Goal: Transaction & Acquisition: Purchase product/service

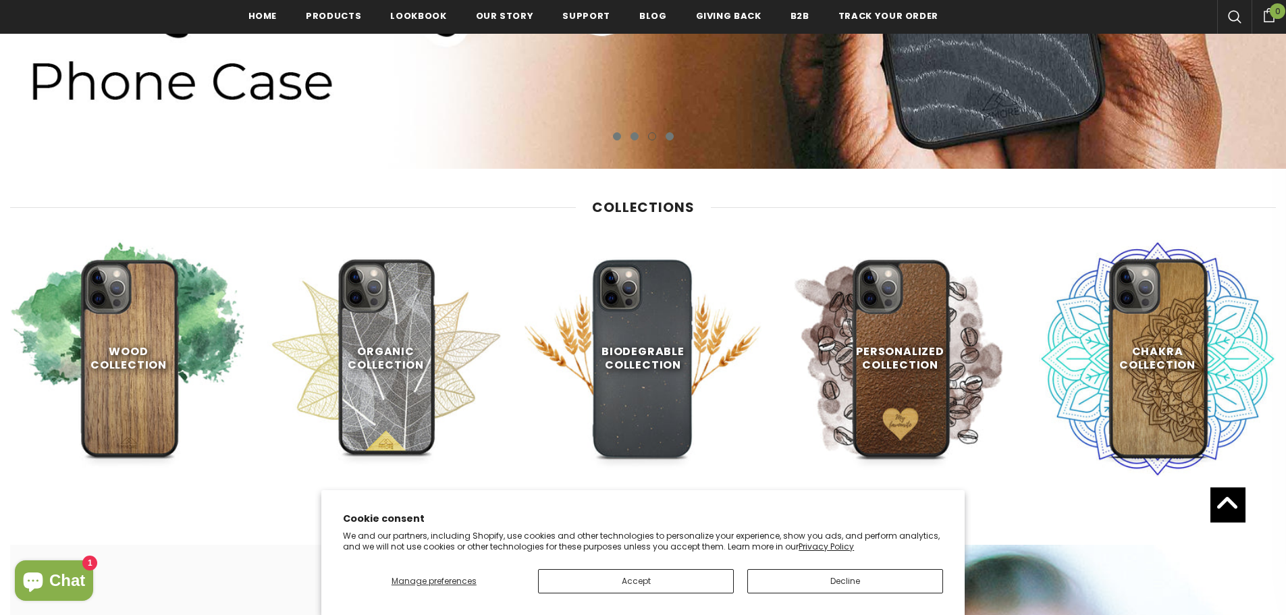
scroll to position [742, 0]
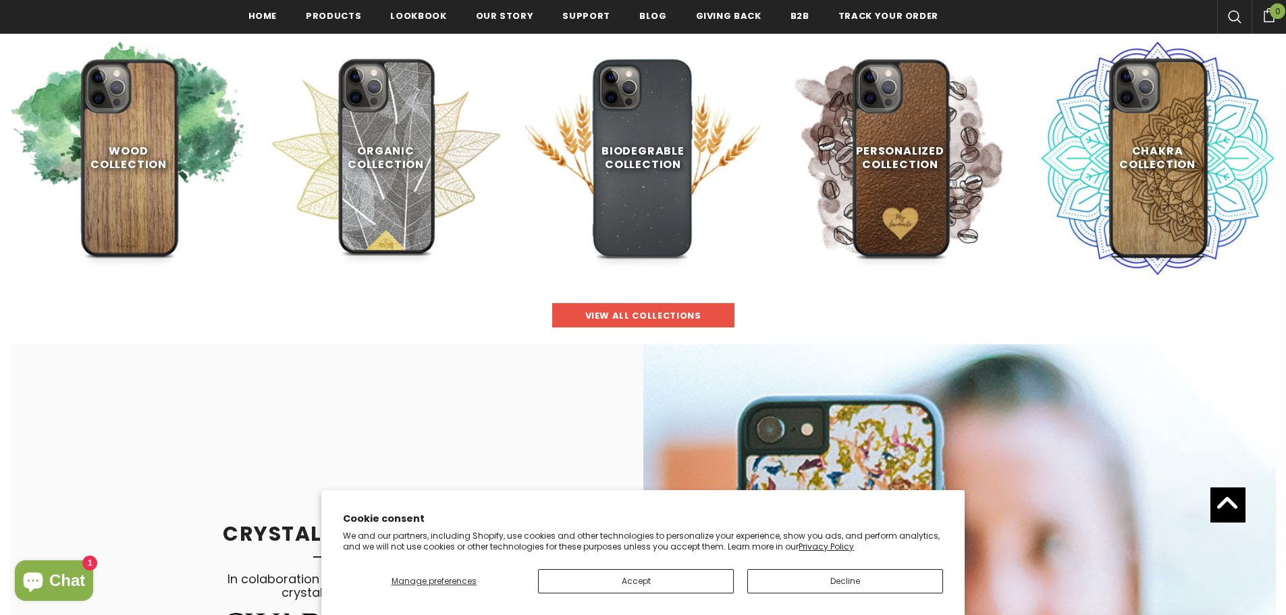
click at [636, 312] on span "view all collections" at bounding box center [643, 315] width 116 height 13
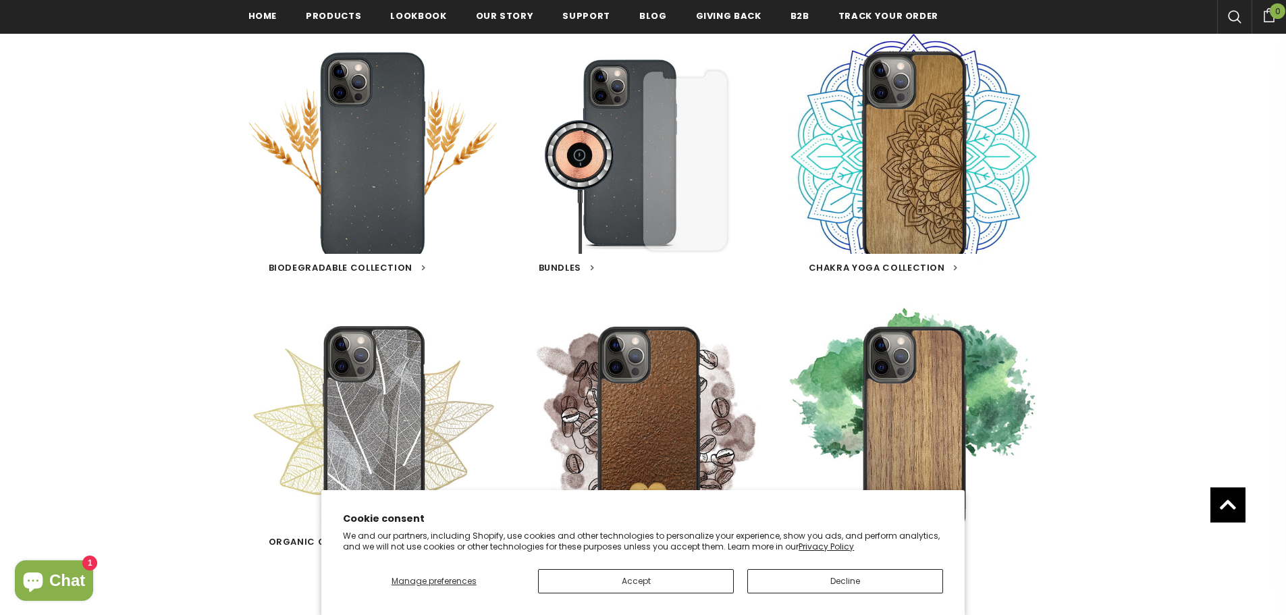
scroll to position [540, 0]
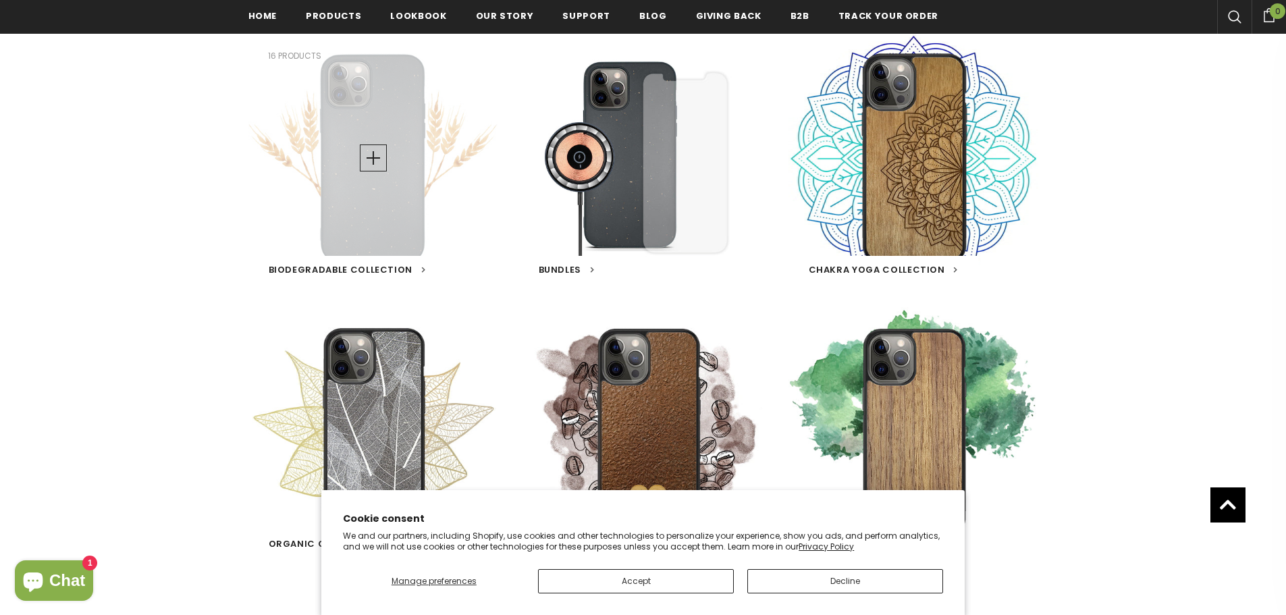
click at [347, 267] on span "Biodegradable Collection" at bounding box center [341, 269] width 144 height 13
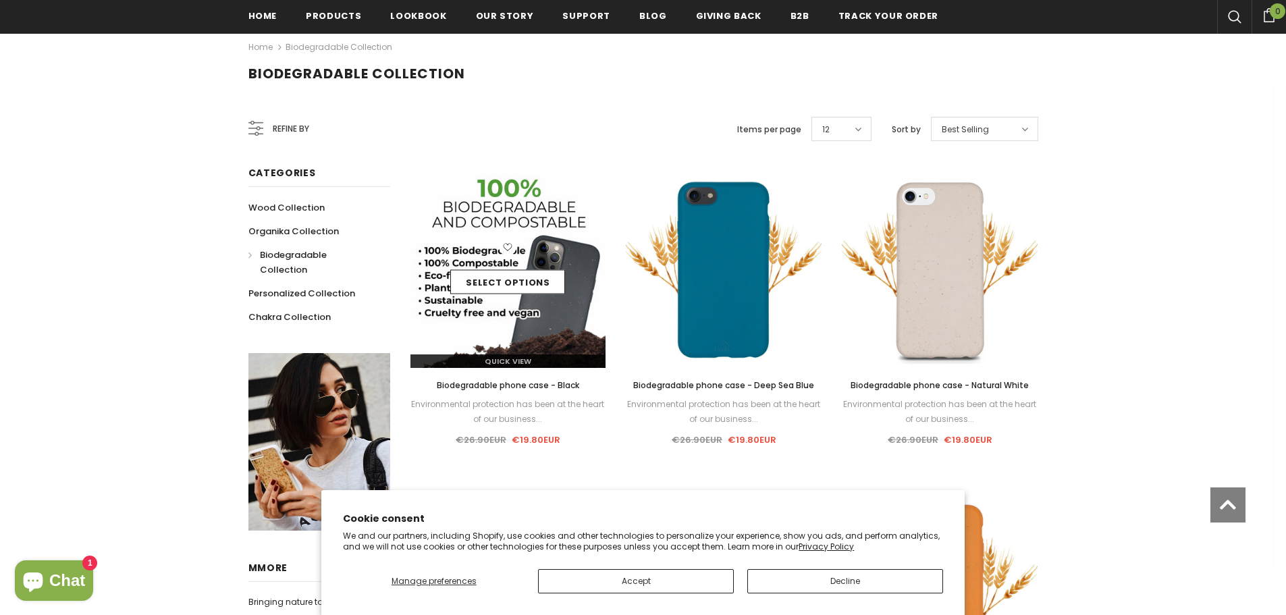
scroll to position [202, 0]
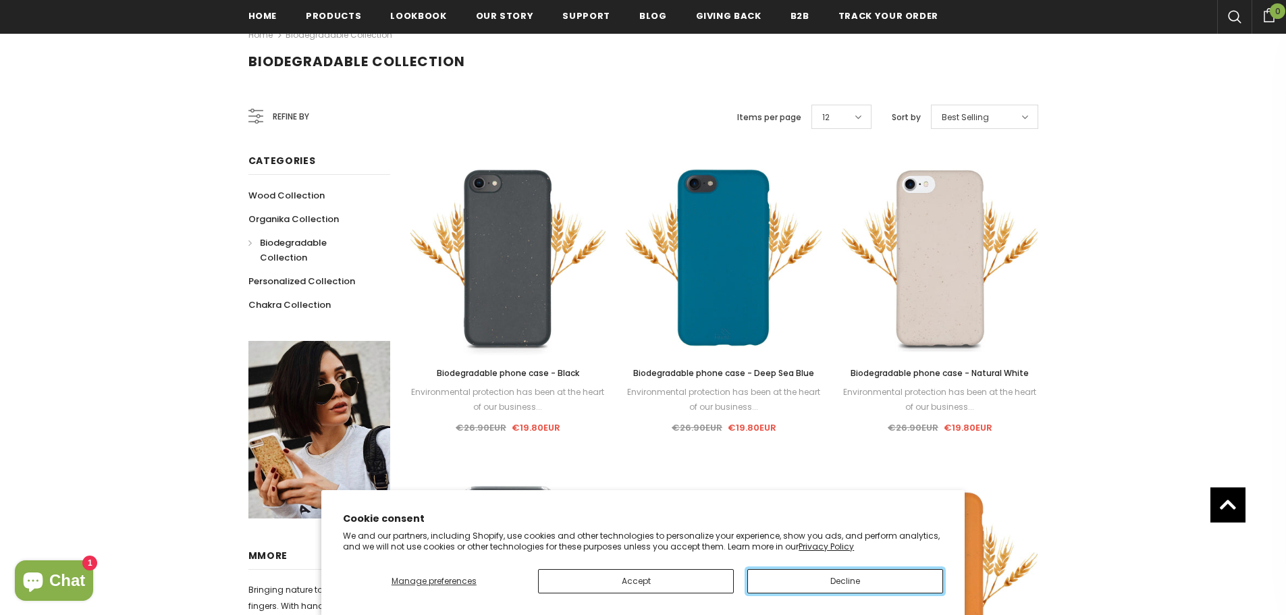
click at [785, 586] on button "Decline" at bounding box center [845, 581] width 196 height 24
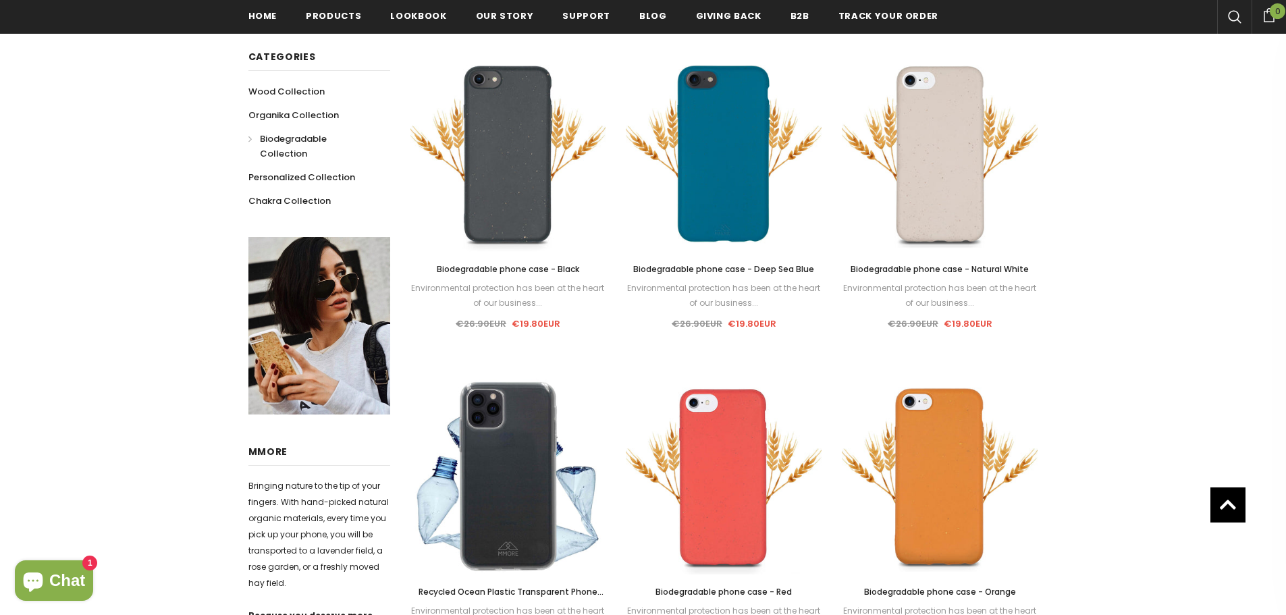
scroll to position [135, 0]
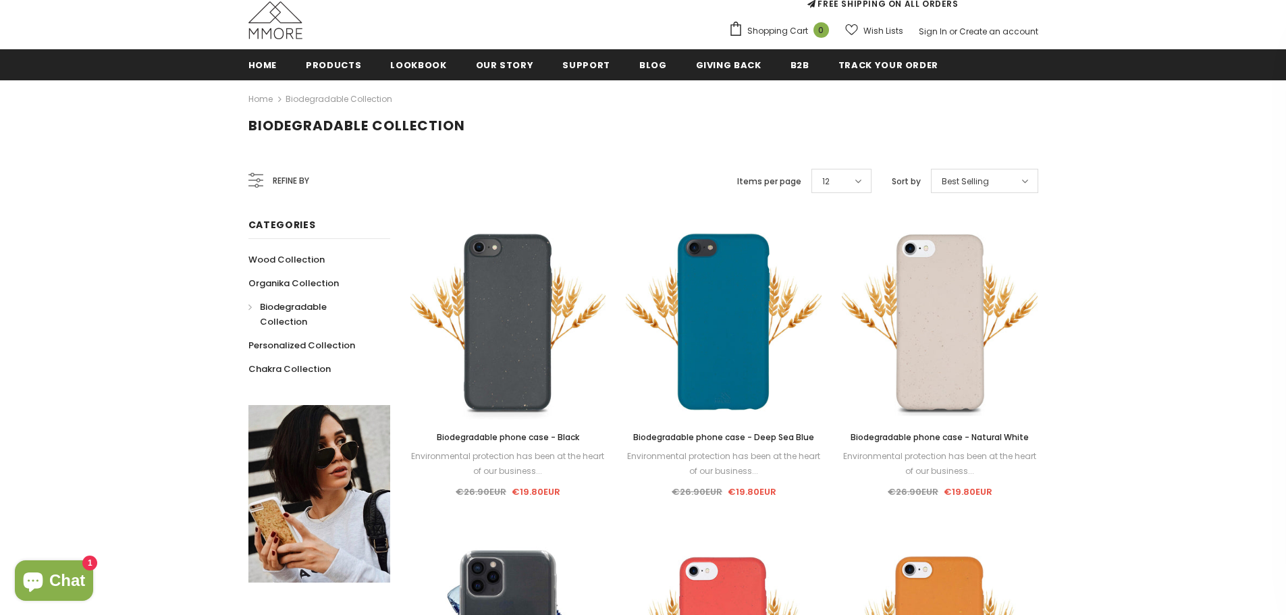
click at [998, 180] on div "Best Selling" at bounding box center [984, 181] width 107 height 24
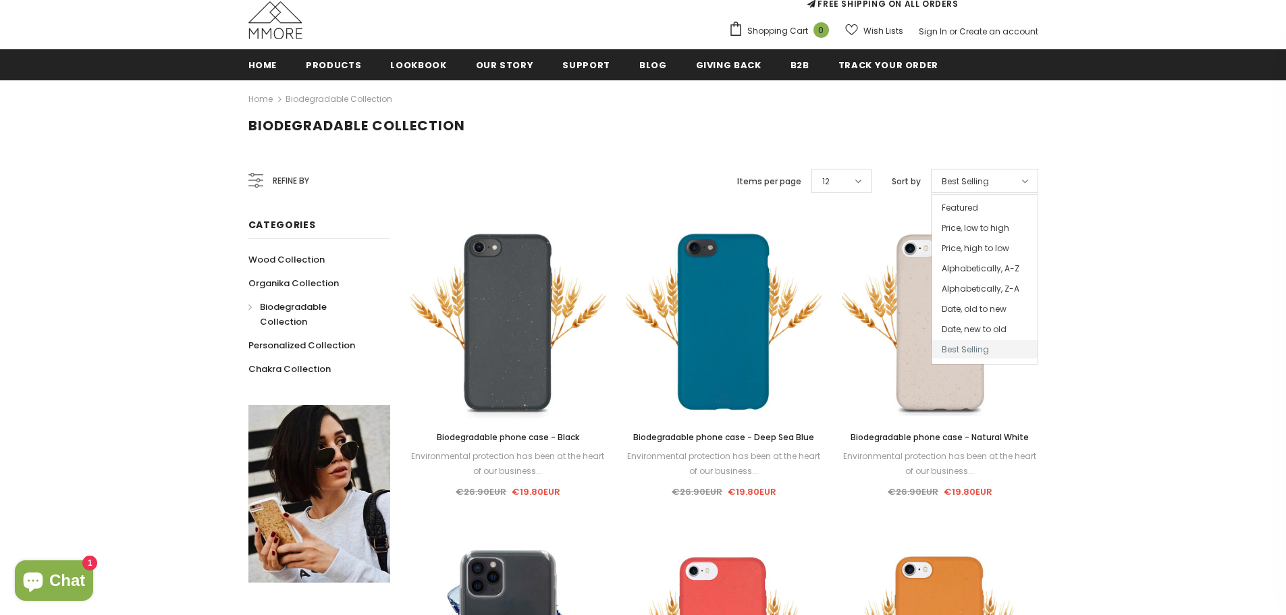
click at [998, 180] on div "Best Selling" at bounding box center [984, 181] width 107 height 24
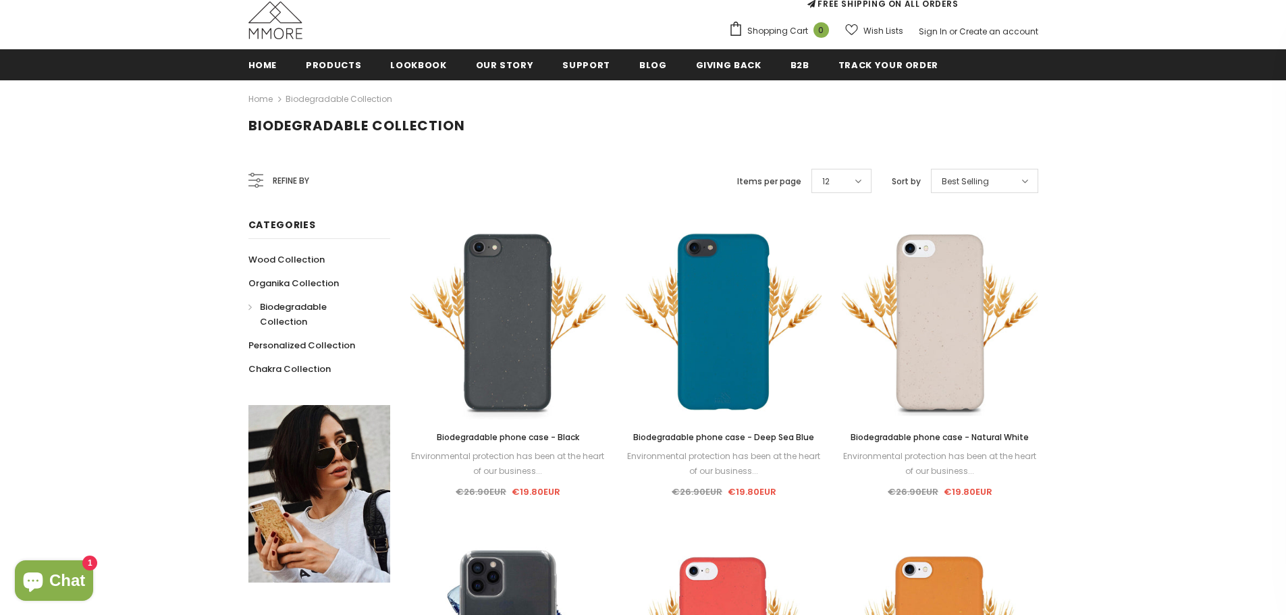
click at [271, 183] on div "Refine by" at bounding box center [278, 181] width 61 height 32
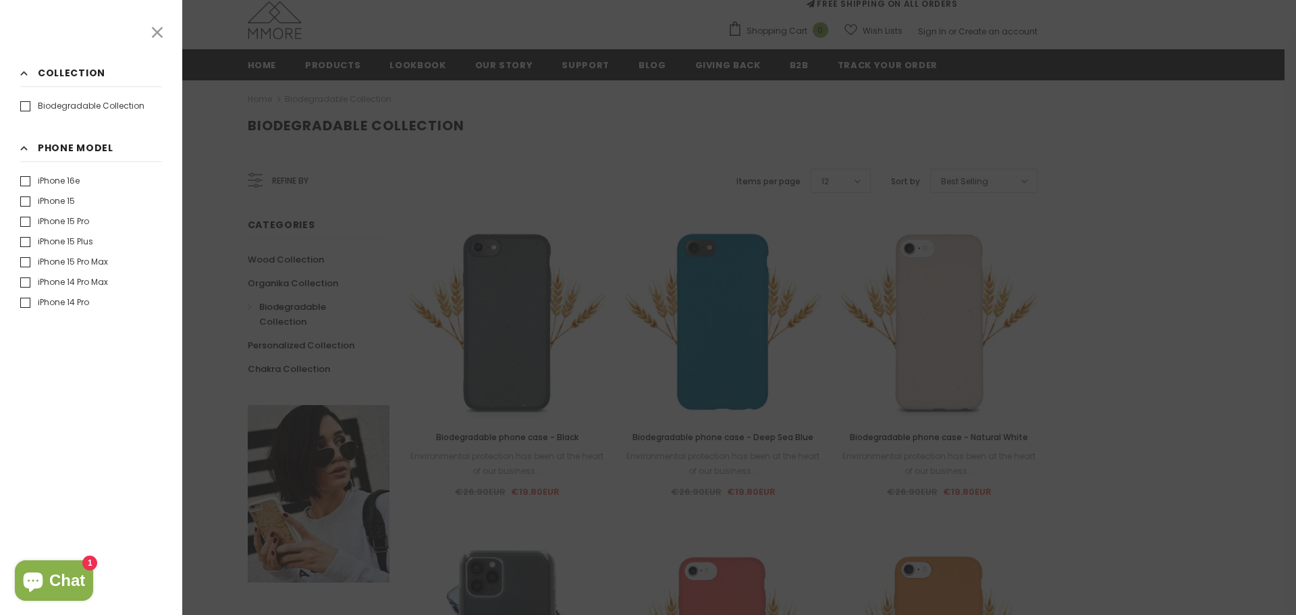
click at [24, 204] on label "iPhone 15" at bounding box center [47, 200] width 55 height 13
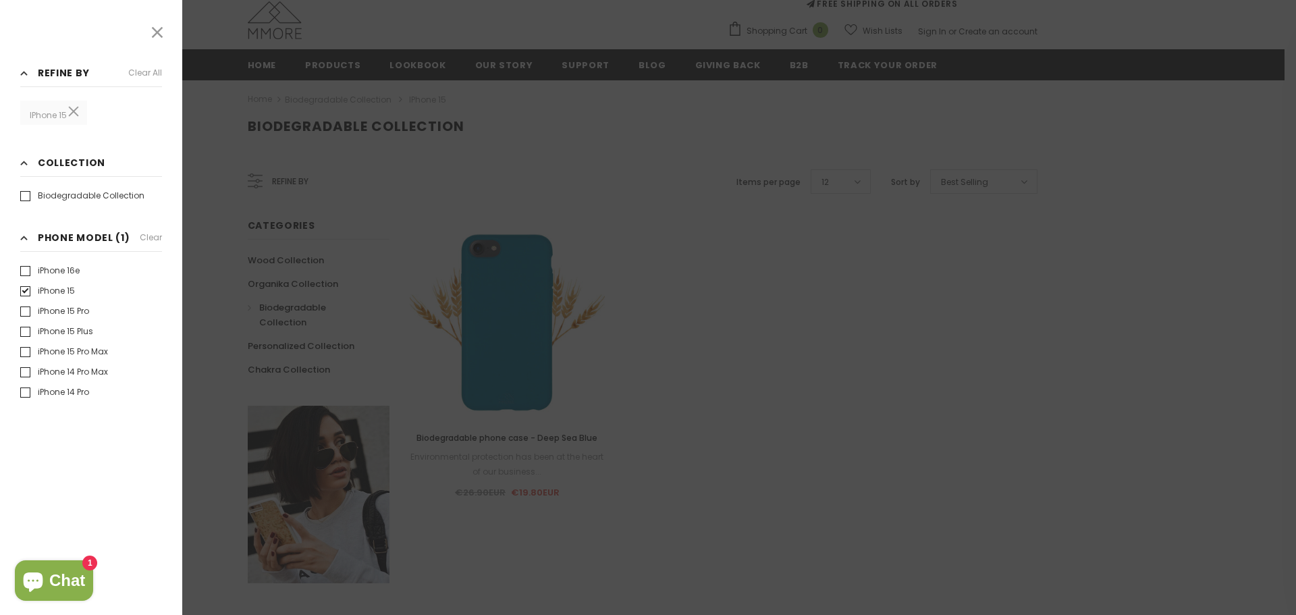
click at [622, 360] on div at bounding box center [648, 307] width 1296 height 615
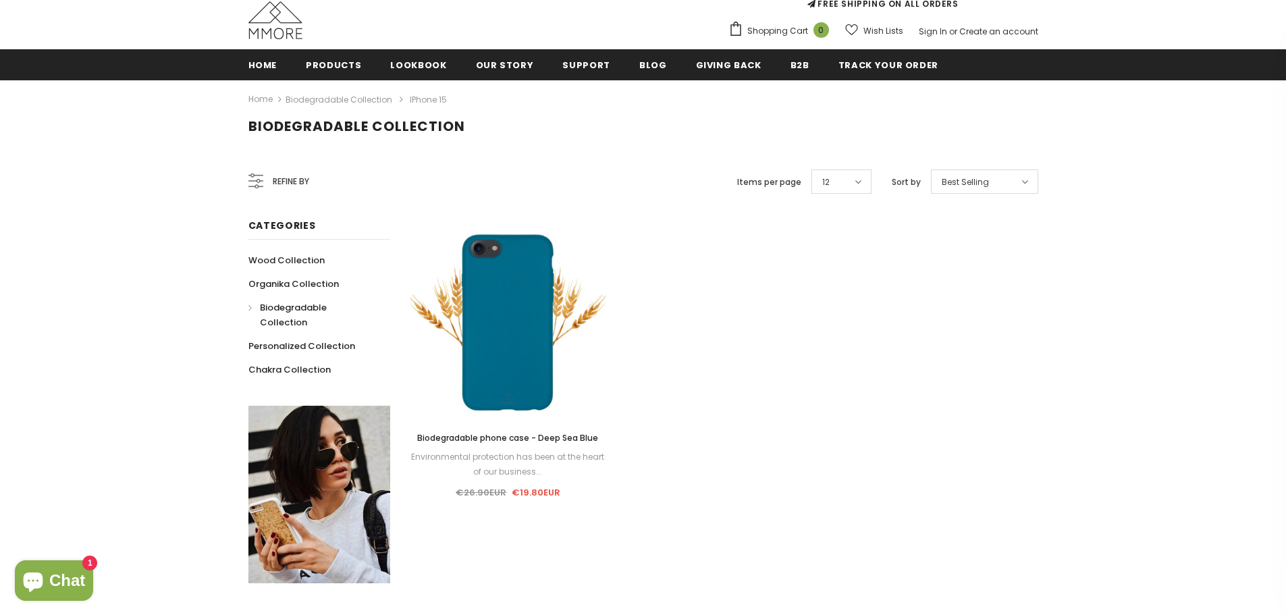
click at [261, 99] on link "Home" at bounding box center [260, 99] width 24 height 17
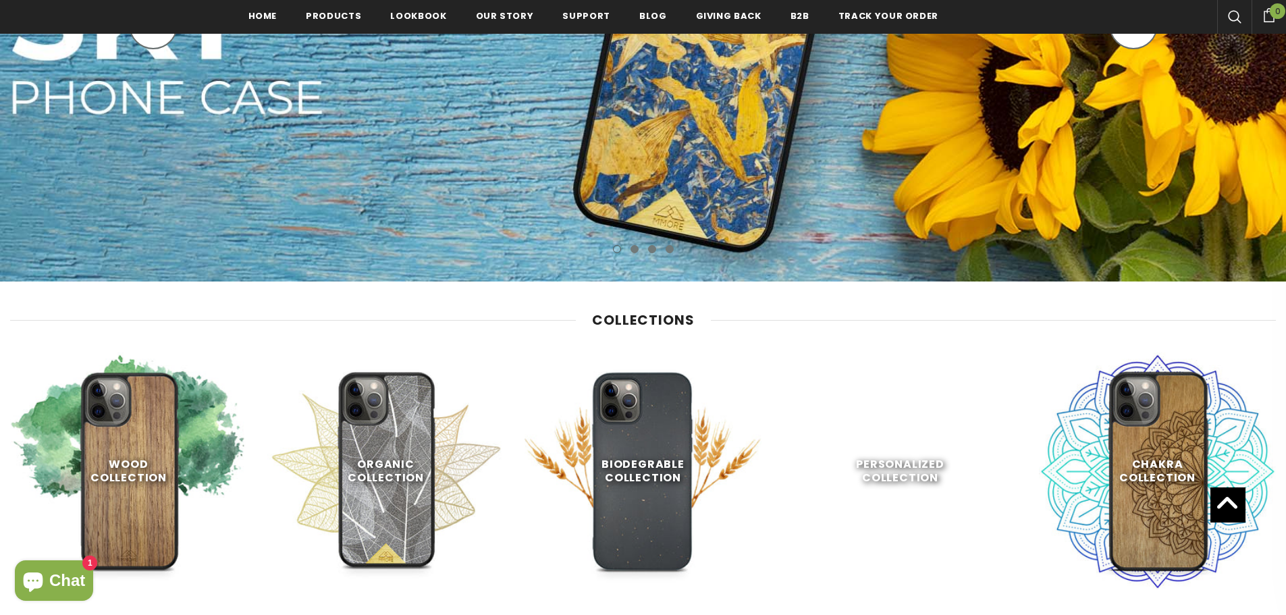
scroll to position [543, 0]
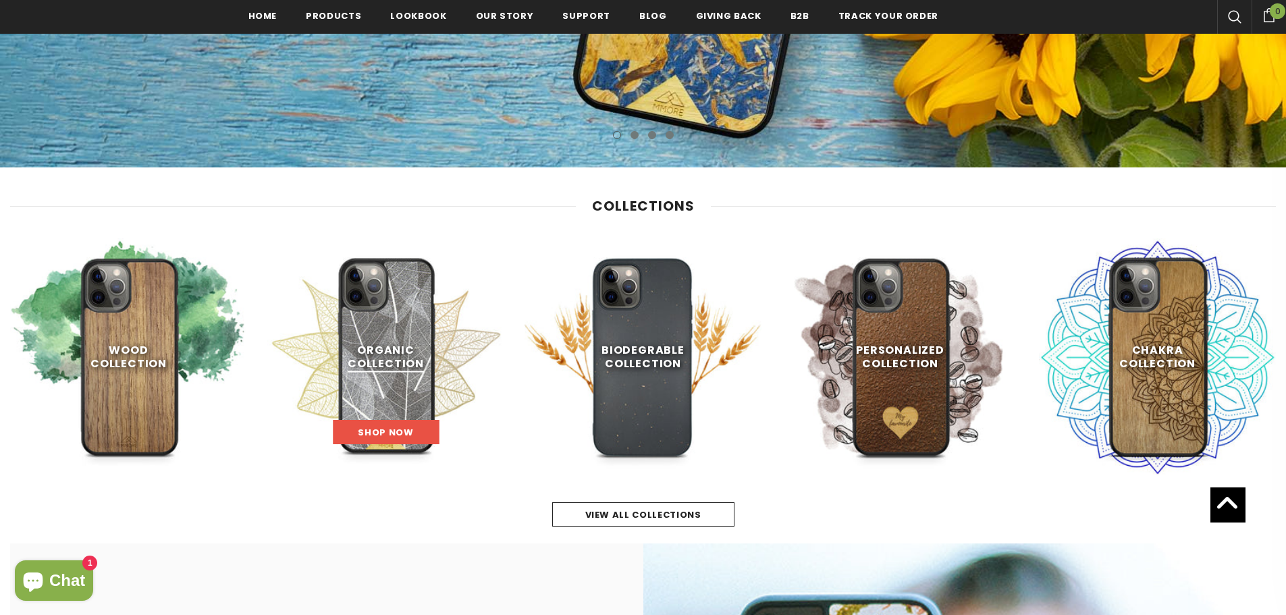
click at [393, 431] on span "Shop Now" at bounding box center [385, 432] width 55 height 13
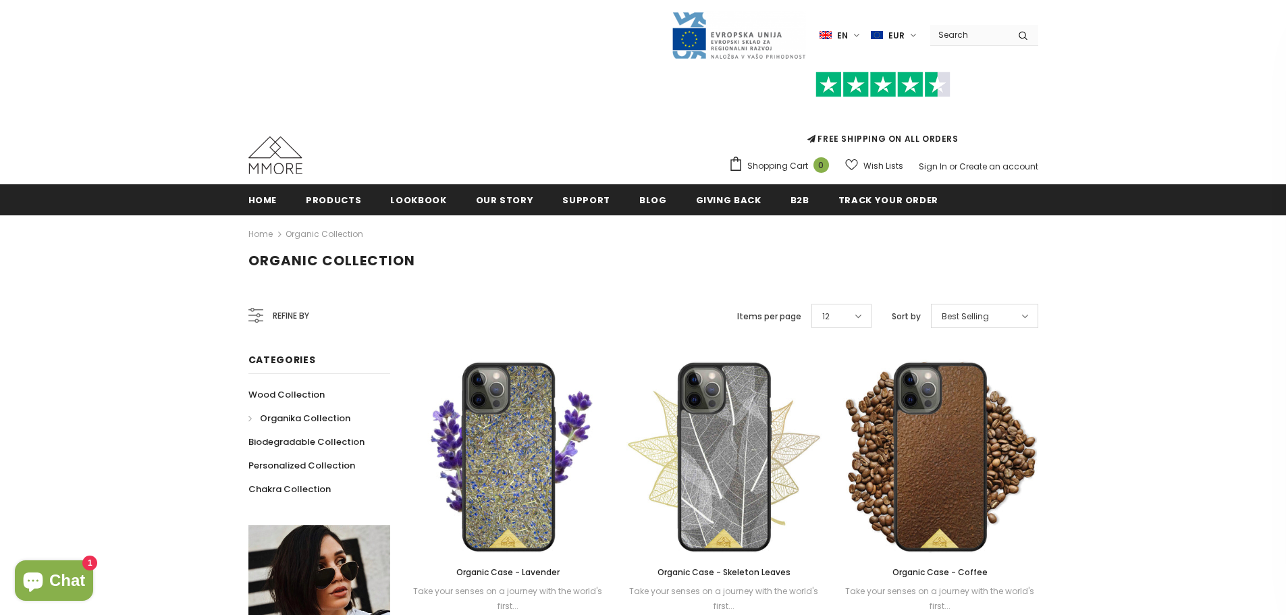
click at [281, 309] on span "Refine by" at bounding box center [291, 315] width 36 height 15
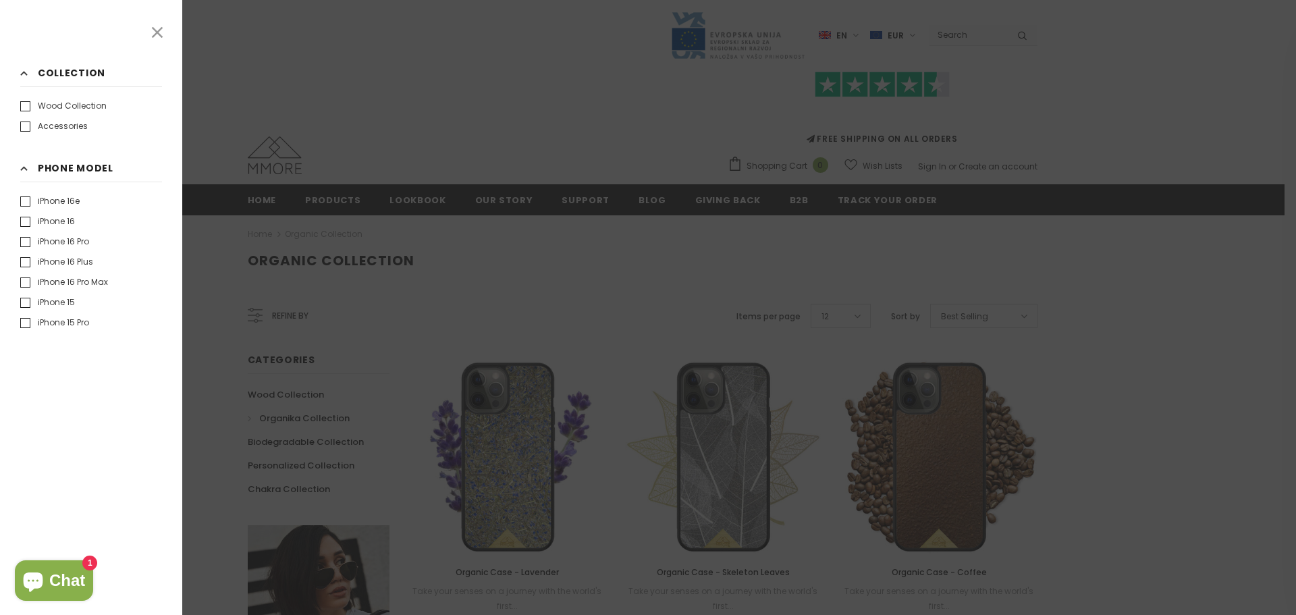
click at [26, 302] on label "iPhone 15" at bounding box center [47, 302] width 55 height 13
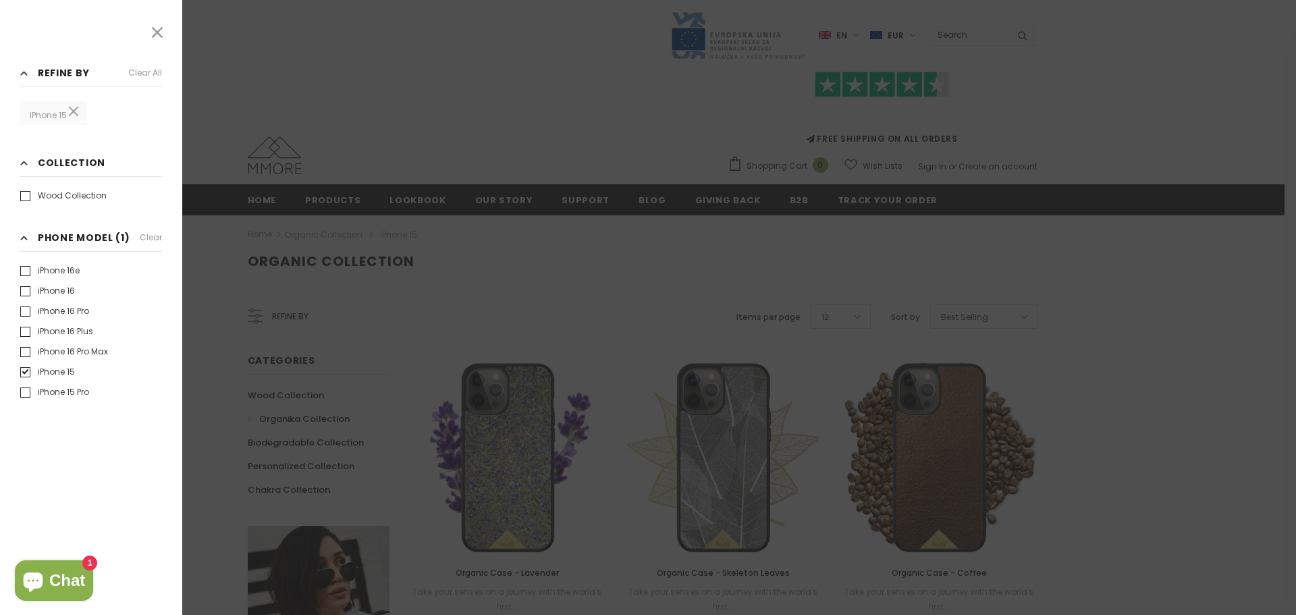
click at [506, 283] on div at bounding box center [648, 307] width 1296 height 615
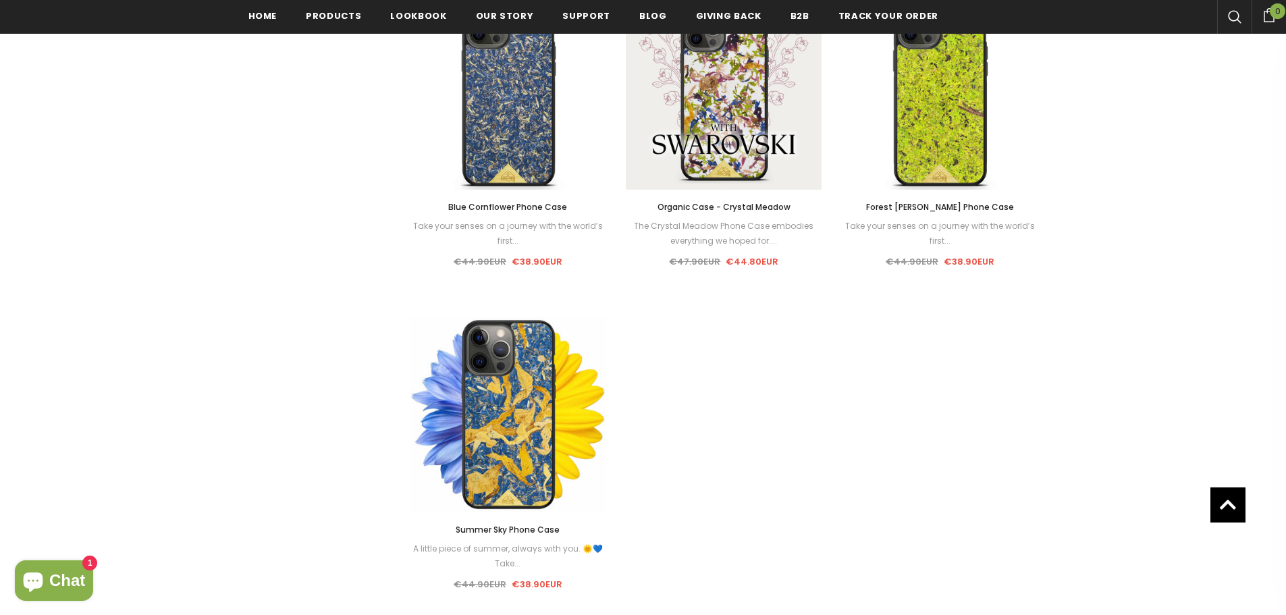
scroll to position [1016, 0]
